Goal: Submit feedback/report problem: Leave review/rating

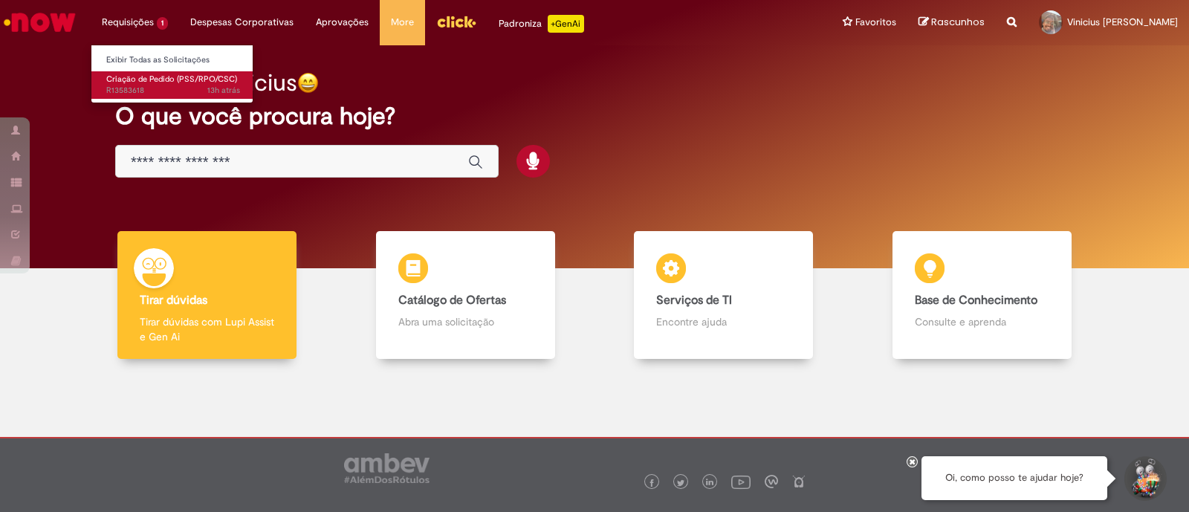
click at [163, 80] on span "Criação de Pedido (PSS/RPO/CSC)" at bounding box center [171, 79] width 131 height 11
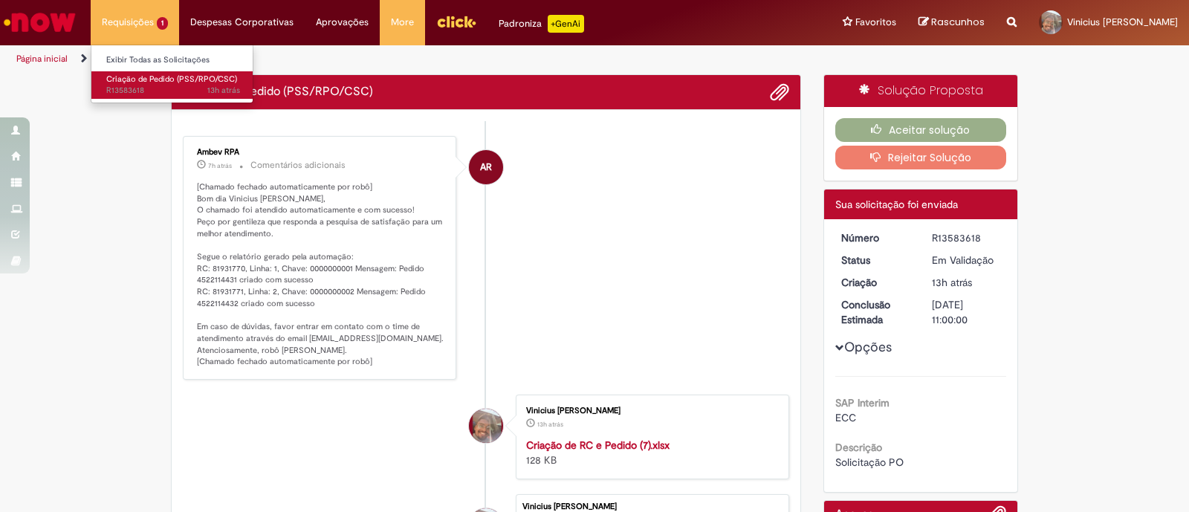
click at [182, 81] on span "Criação de Pedido (PSS/RPO/CSC)" at bounding box center [171, 79] width 131 height 11
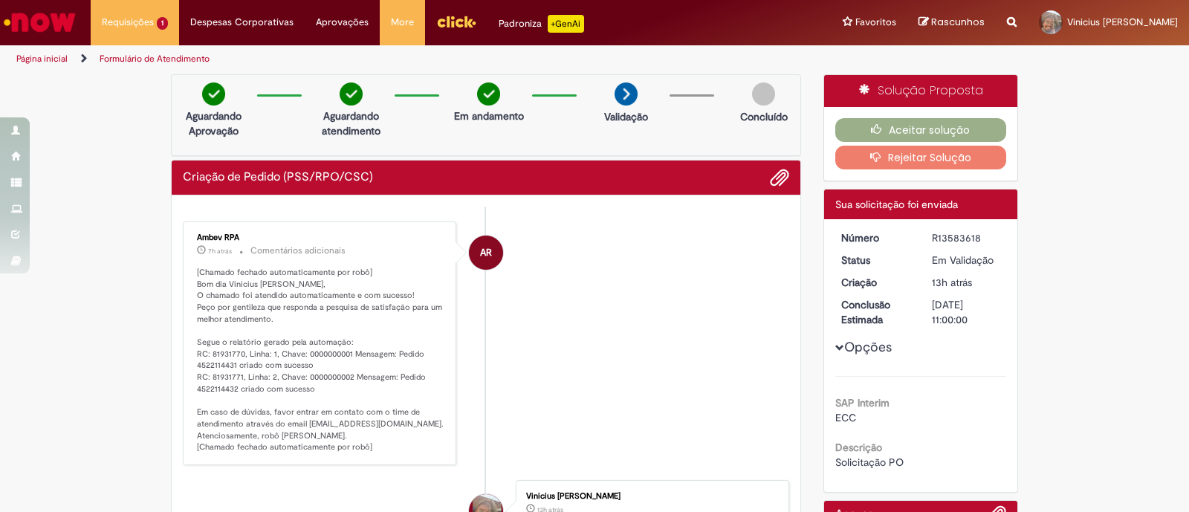
click at [218, 364] on p "[Chamado fechado automaticamente por robô] Bom dia Vinicius [PERSON_NAME], O ch…" at bounding box center [320, 360] width 247 height 186
copy p "4522114431"
click at [211, 388] on p "[Chamado fechado automaticamente por robô] Bom dia Vinicius [PERSON_NAME], O ch…" at bounding box center [320, 360] width 247 height 186
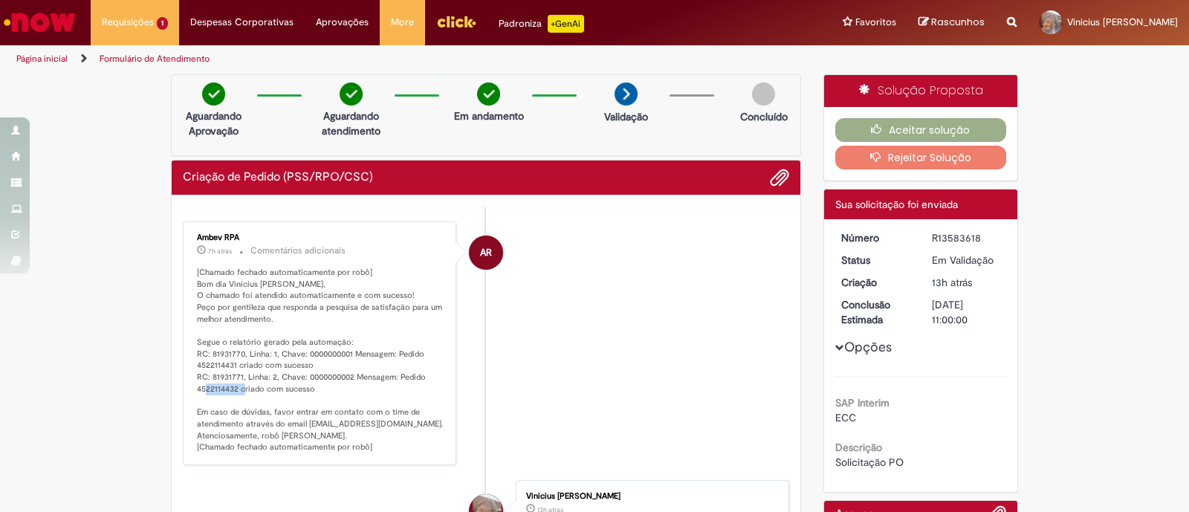
copy p "4522114432"
click at [949, 133] on button "Aceitar solução" at bounding box center [921, 130] width 172 height 24
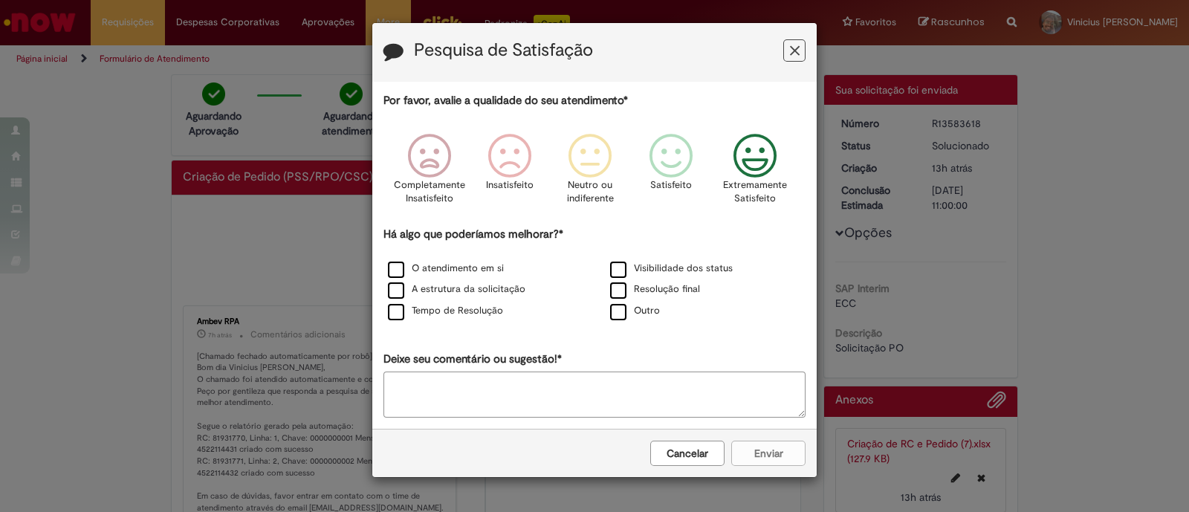
click at [756, 157] on icon "Feedback" at bounding box center [755, 156] width 56 height 45
click at [483, 276] on div "O atendimento em si" at bounding box center [483, 269] width 219 height 19
click at [484, 274] on label "O atendimento em si" at bounding box center [446, 269] width 116 height 14
click at [484, 301] on div "Tempo de Resolução" at bounding box center [483, 312] width 222 height 22
click at [454, 311] on label "Tempo de Resolução" at bounding box center [445, 311] width 115 height 14
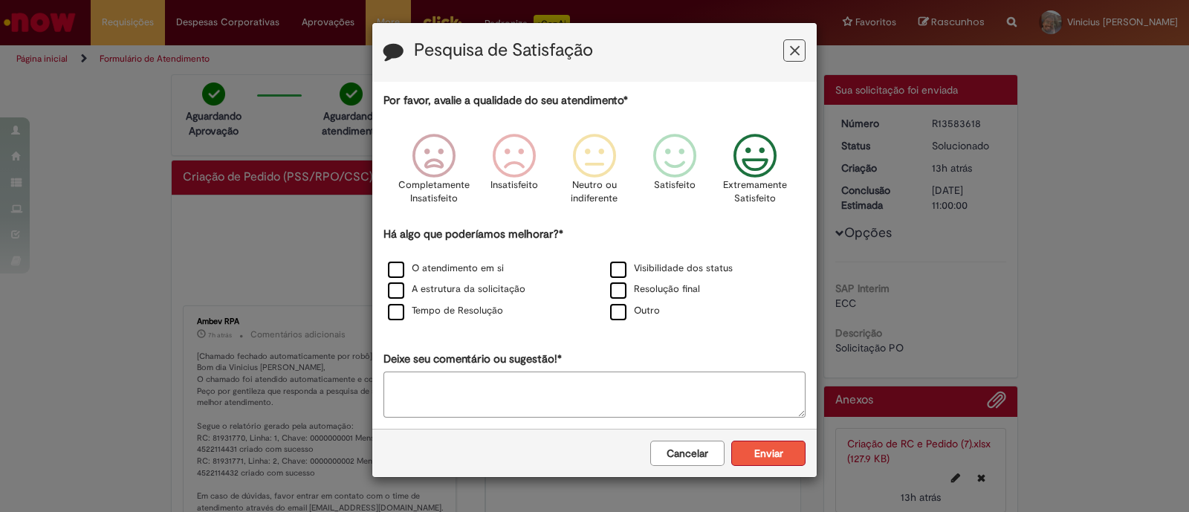
click at [772, 451] on button "Enviar" at bounding box center [768, 453] width 74 height 25
